Goal: Transaction & Acquisition: Obtain resource

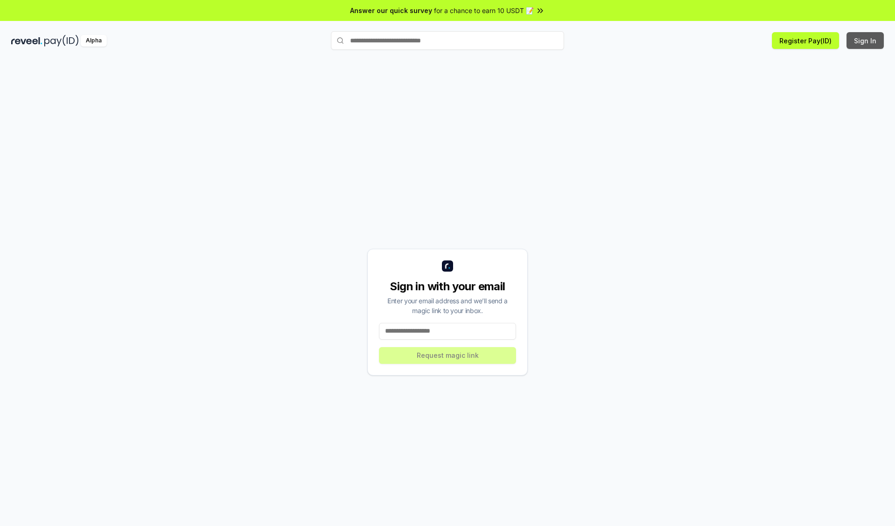
click at [865, 41] on button "Sign In" at bounding box center [864, 40] width 37 height 17
type input "**********"
click at [447, 355] on button "Request magic link" at bounding box center [447, 355] width 137 height 17
